Goal: Find specific page/section: Find specific page/section

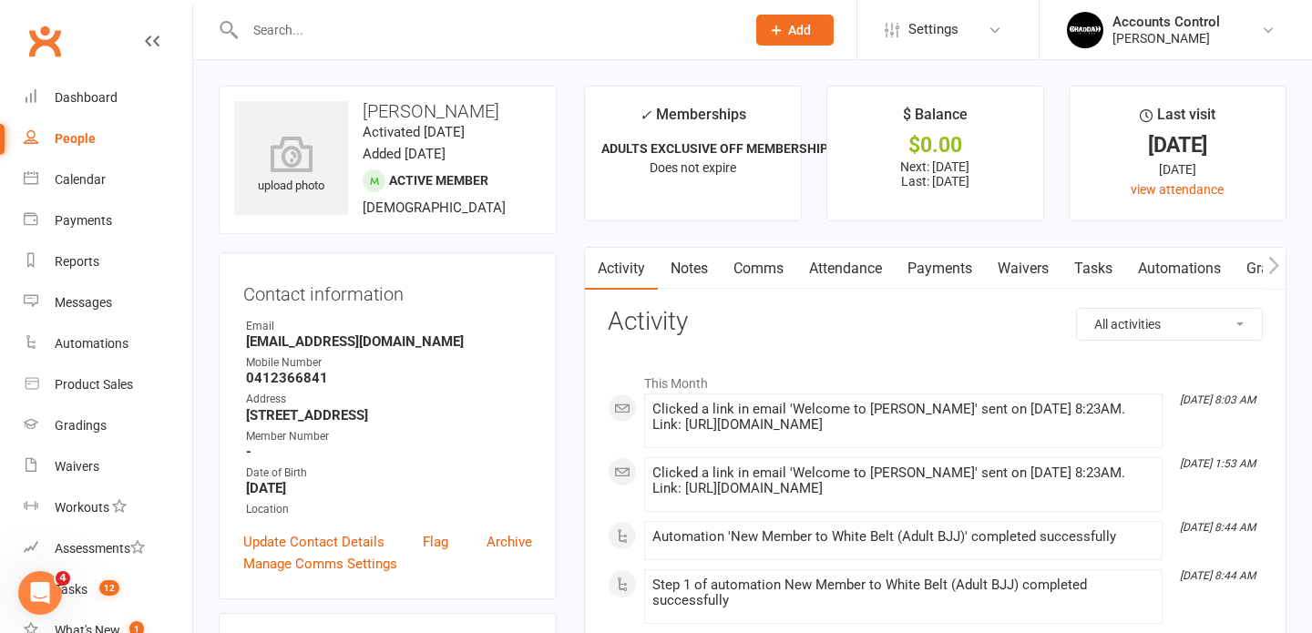
click at [104, 142] on link "People" at bounding box center [108, 138] width 169 height 41
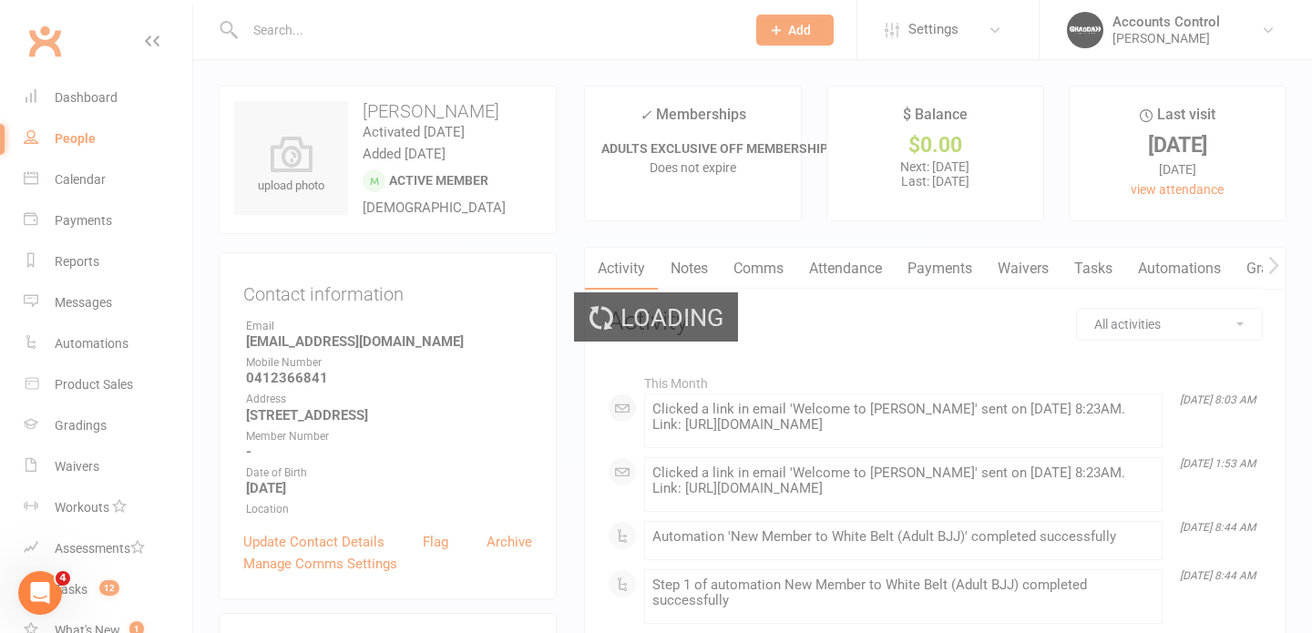
select select "100"
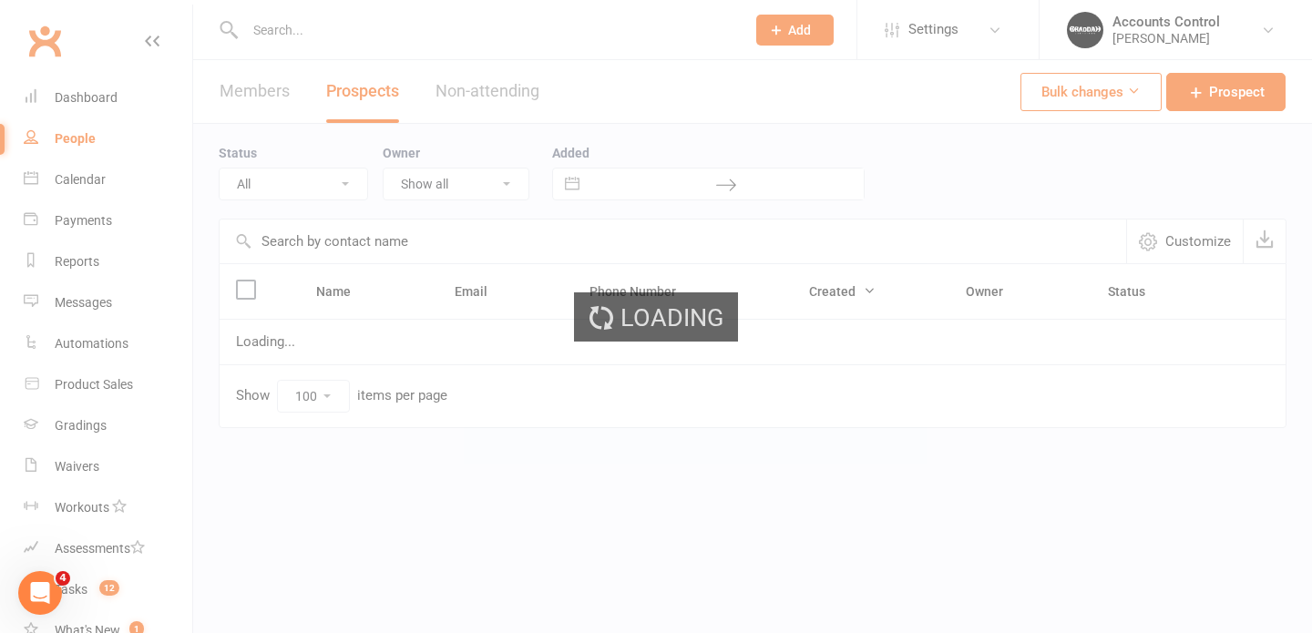
click at [341, 31] on div "Loading" at bounding box center [656, 316] width 1312 height 633
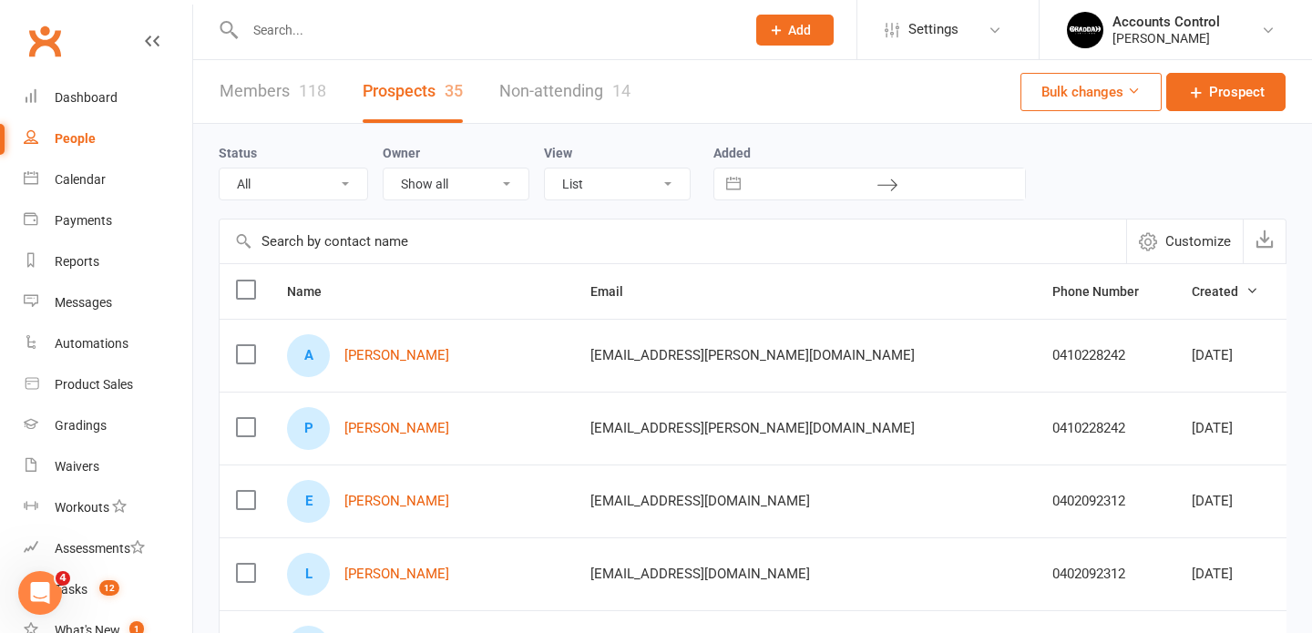
click at [354, 29] on input "text" at bounding box center [486, 30] width 493 height 26
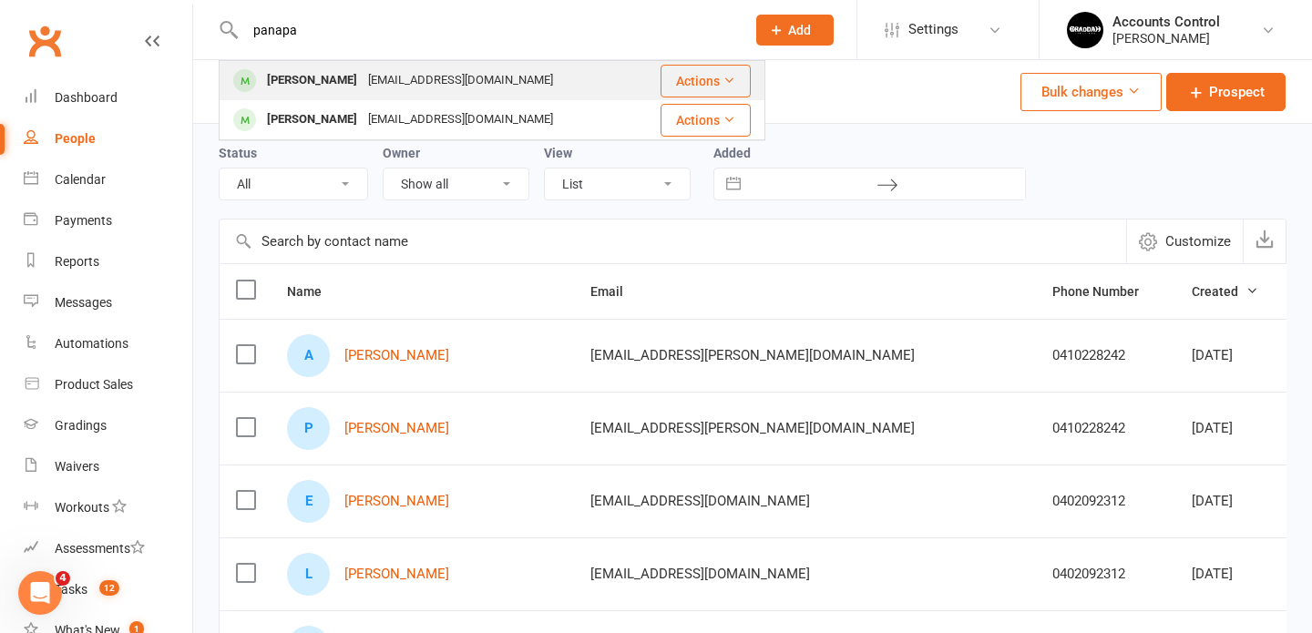
type input "panapa"
click at [332, 77] on div "[PERSON_NAME]" at bounding box center [311, 80] width 101 height 26
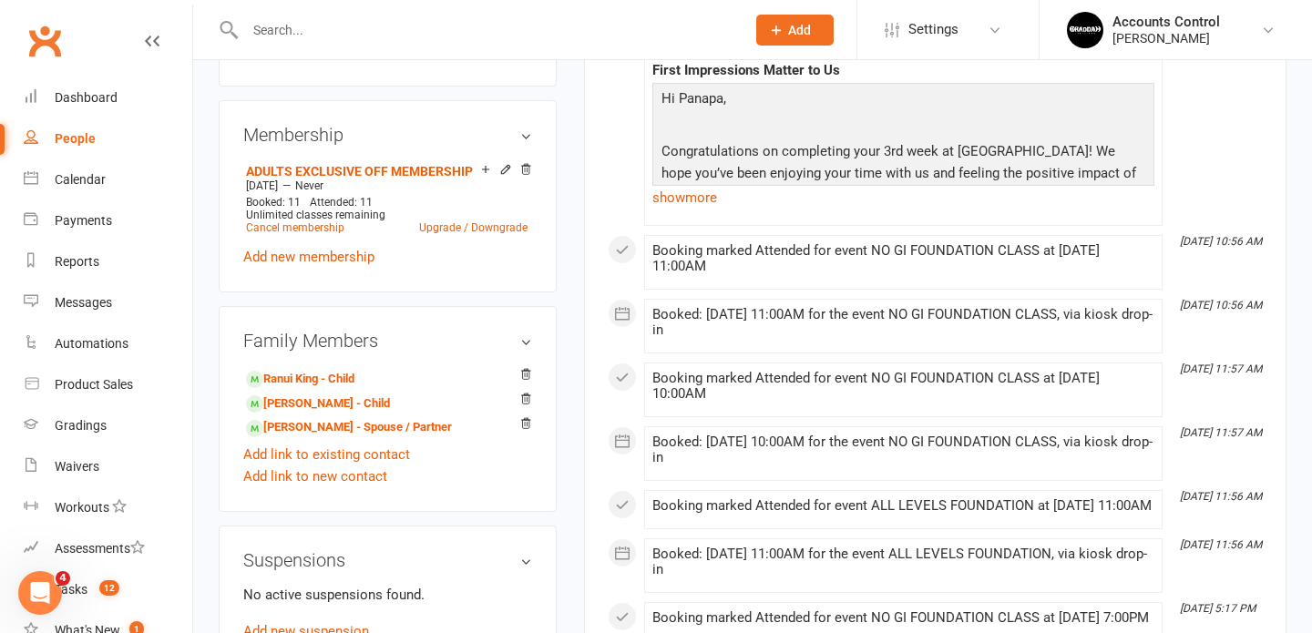
scroll to position [672, 0]
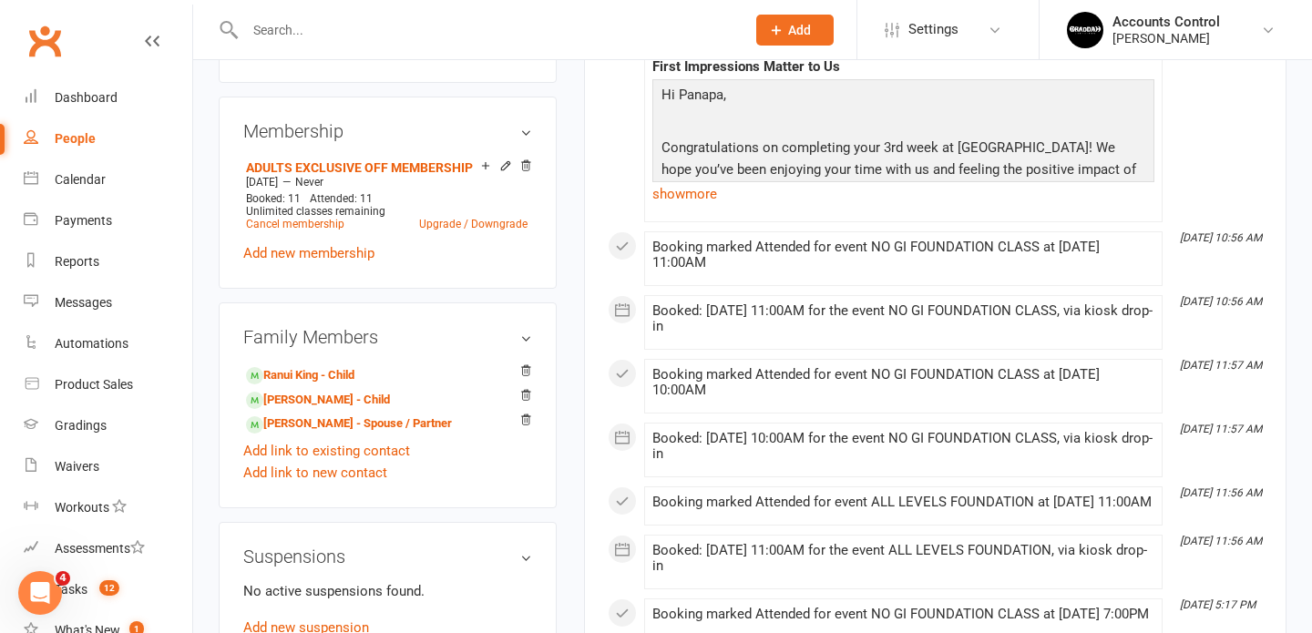
click at [93, 138] on div "People" at bounding box center [75, 138] width 41 height 15
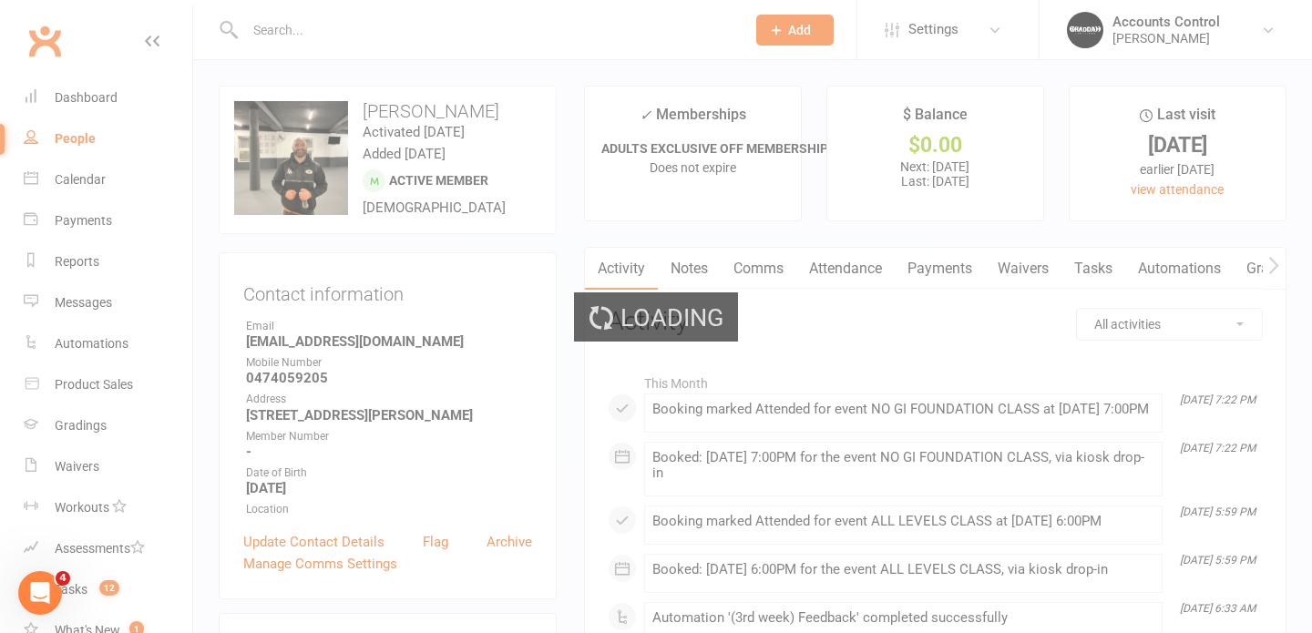
select select "100"
